Goal: Task Accomplishment & Management: Use online tool/utility

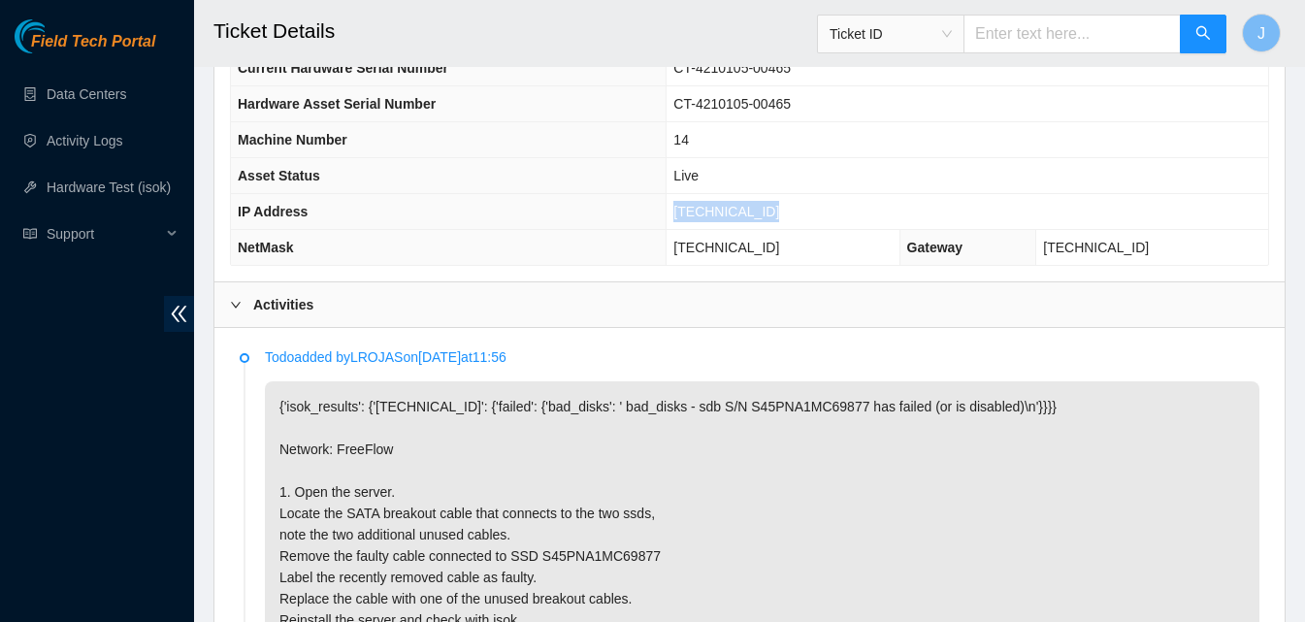
scroll to position [811, 0]
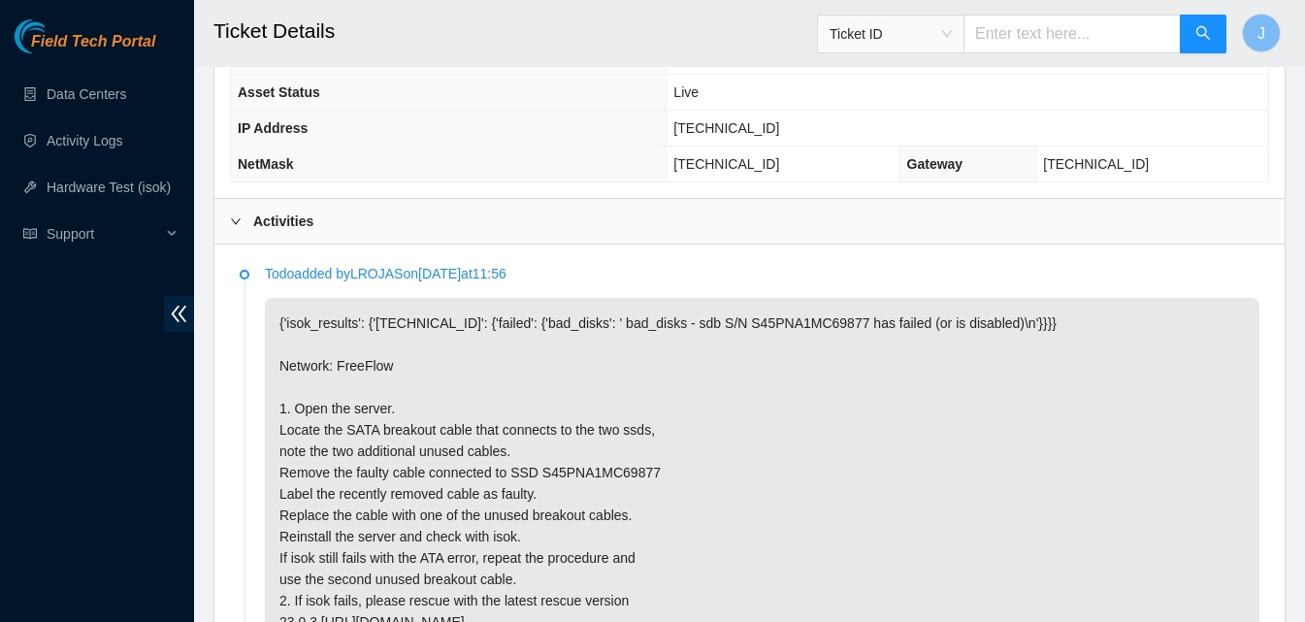
click at [412, 204] on div "Activities" at bounding box center [749, 221] width 1070 height 45
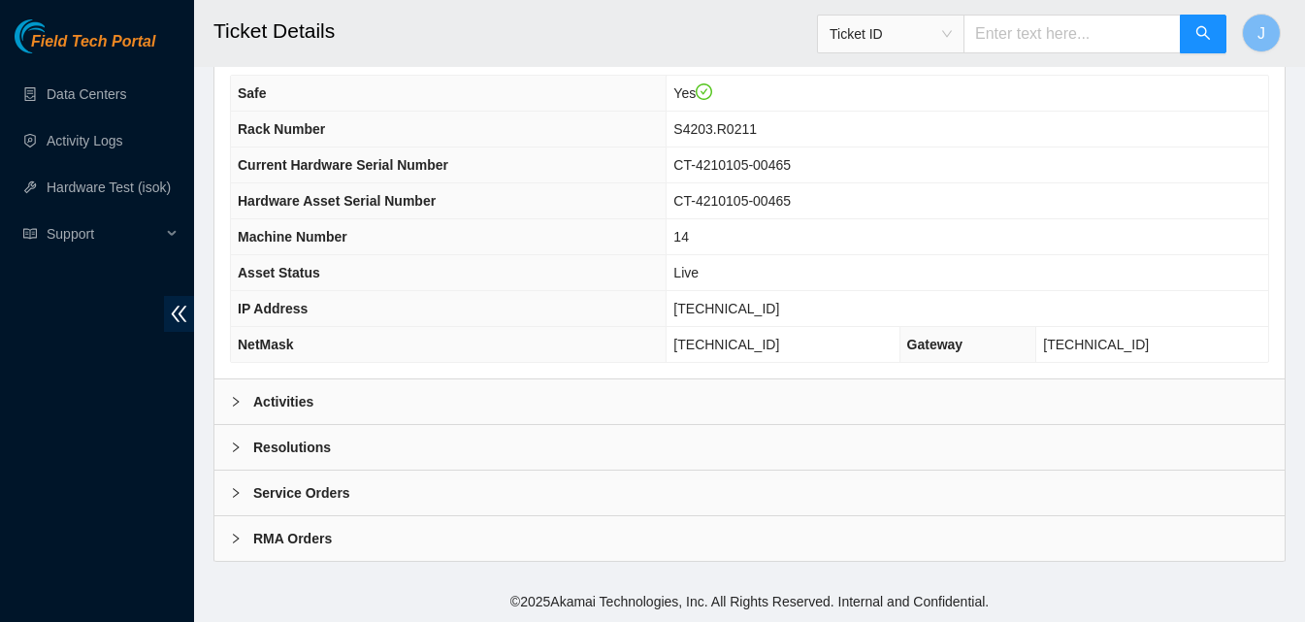
scroll to position [631, 0]
click at [424, 456] on div "Resolutions" at bounding box center [749, 447] width 1070 height 45
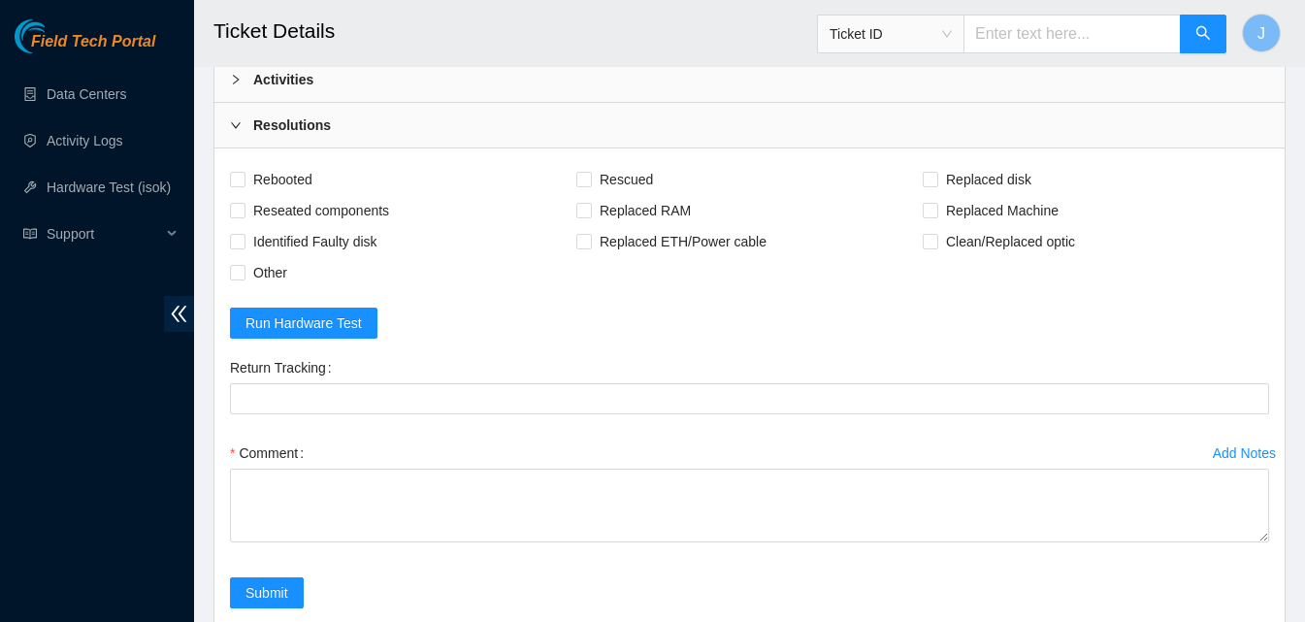
scroll to position [1019, 0]
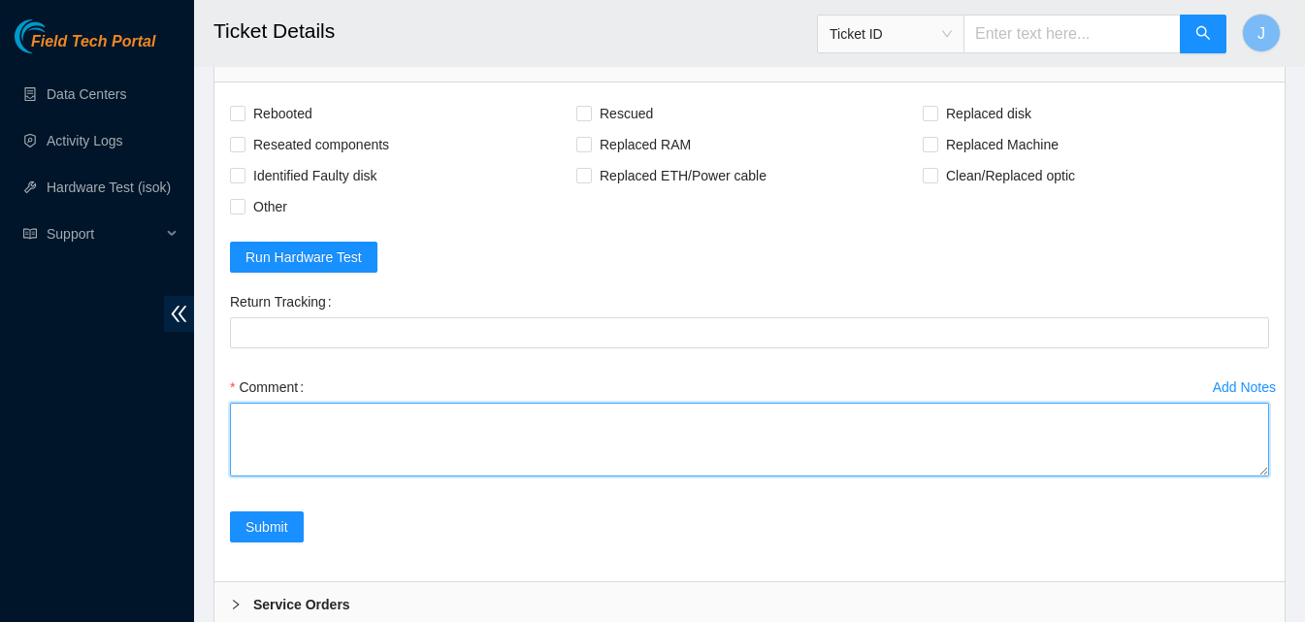
click at [578, 426] on textarea "Comment" at bounding box center [749, 440] width 1039 height 74
type textarea "swapped cables marked old sata as bad rescued ran isok passed"
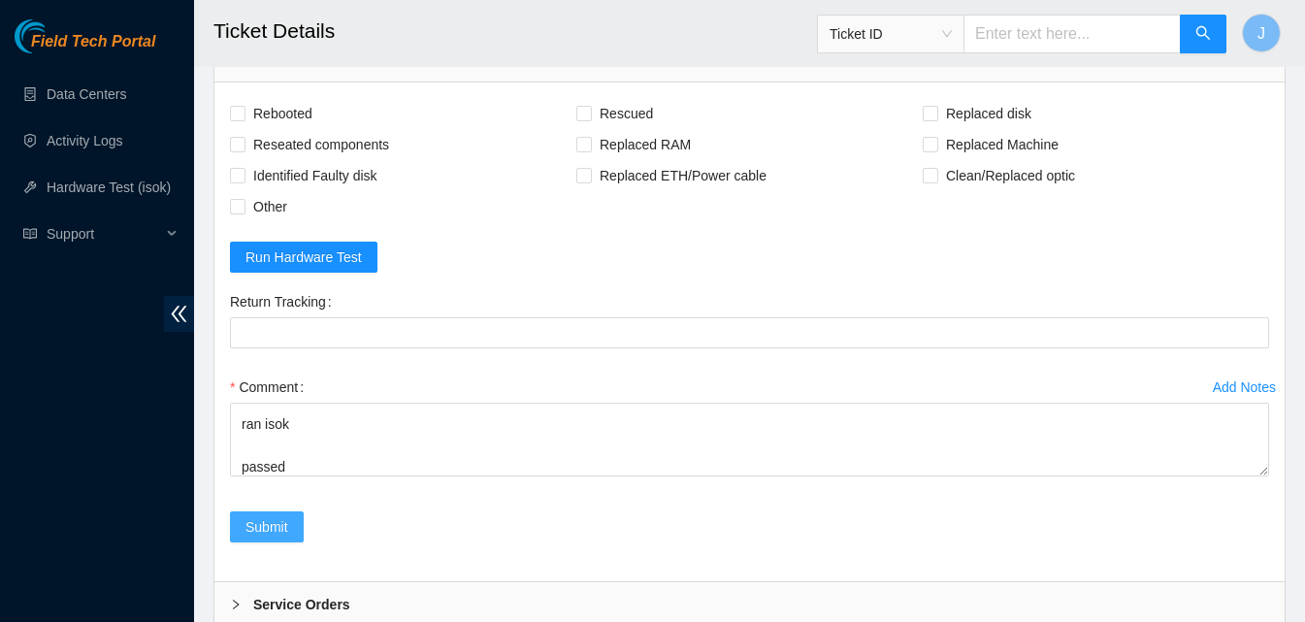
click at [276, 528] on span "Submit" at bounding box center [266, 526] width 43 height 21
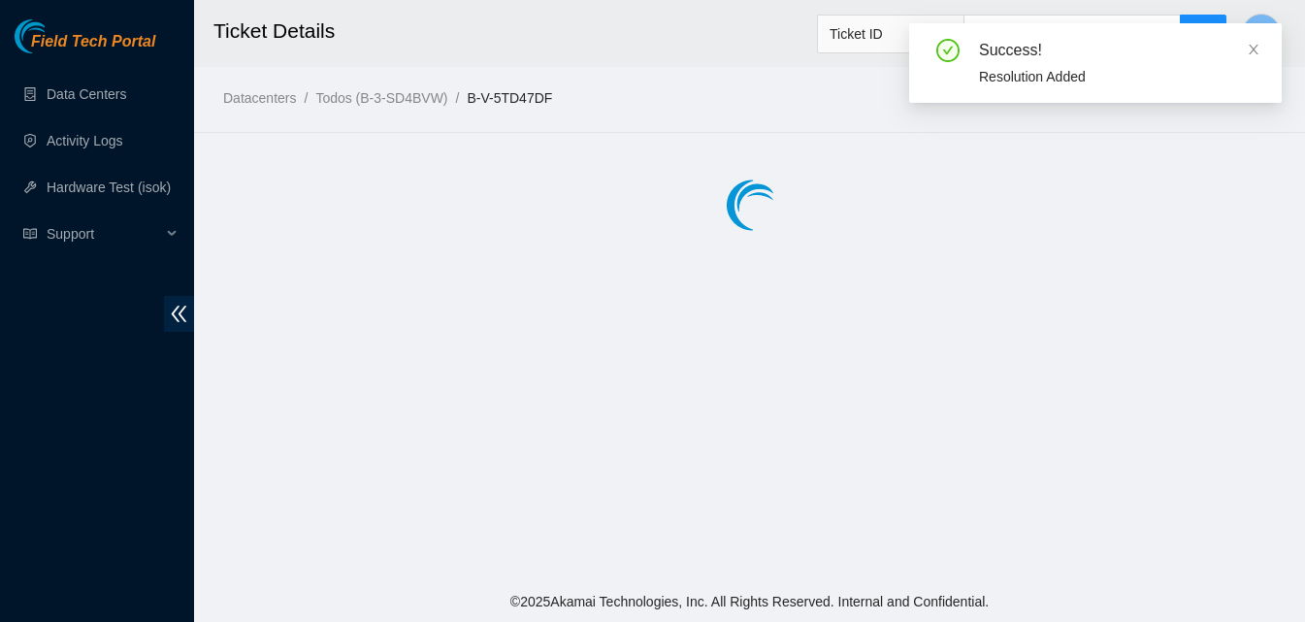
scroll to position [0, 0]
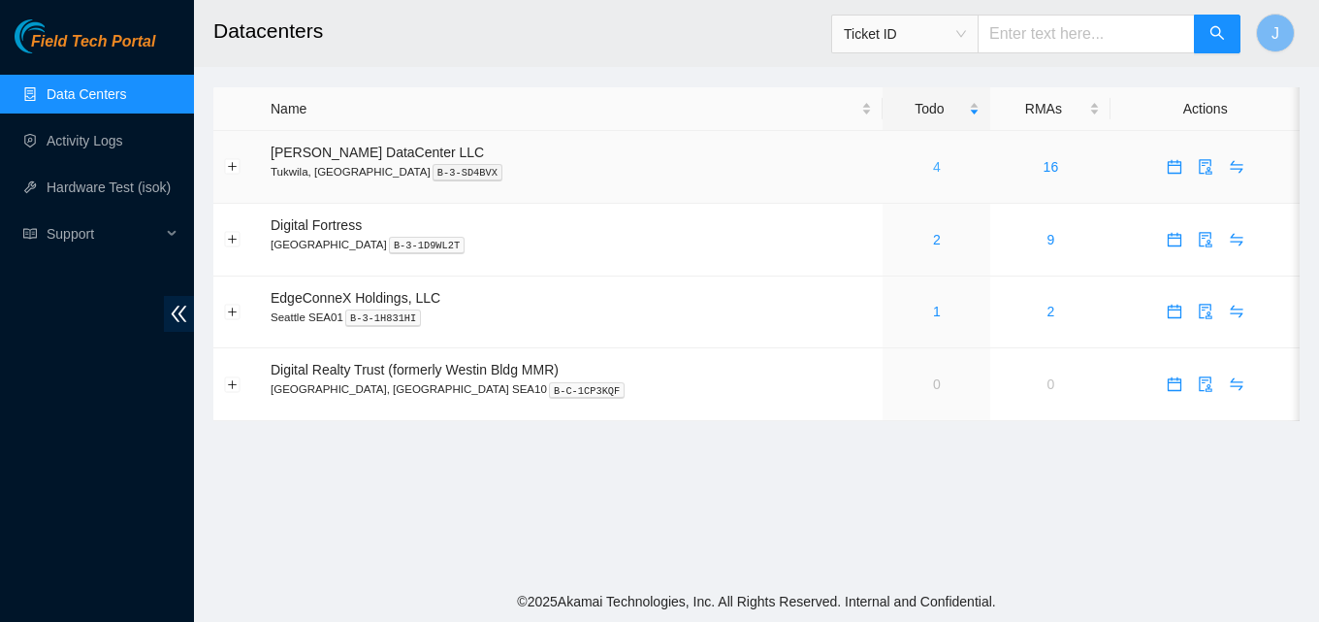
click at [933, 166] on link "4" at bounding box center [937, 167] width 8 height 16
